Goal: Information Seeking & Learning: Learn about a topic

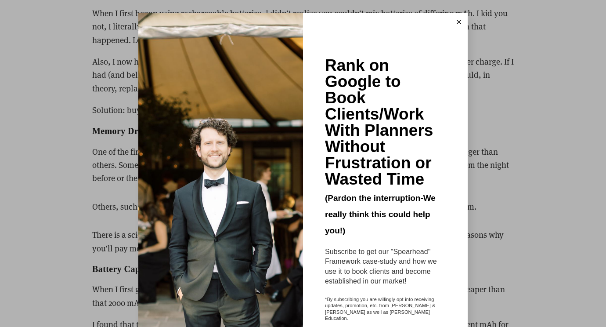
scroll to position [1940, 0]
click at [456, 22] on button at bounding box center [459, 22] width 18 height 18
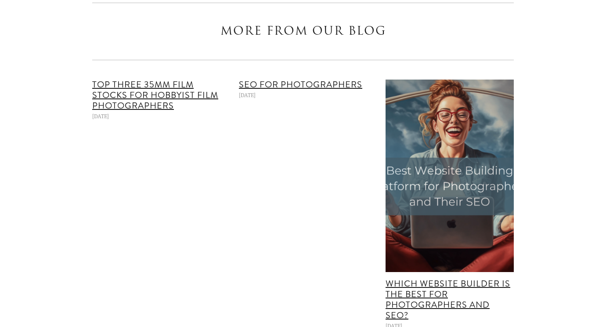
scroll to position [3172, 0]
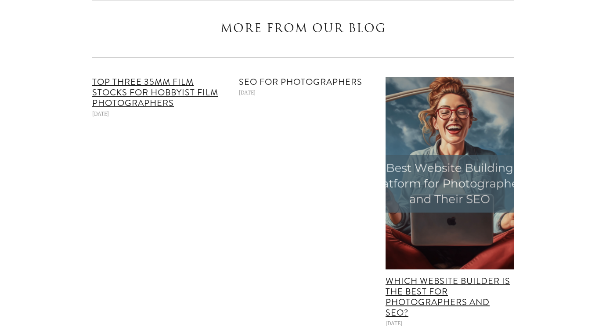
click at [259, 83] on link "SEO for Photographers" at bounding box center [300, 82] width 123 height 13
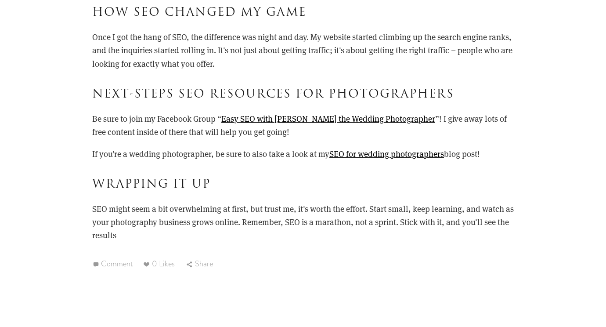
scroll to position [1051, 0]
